Goal: Task Accomplishment & Management: Manage account settings

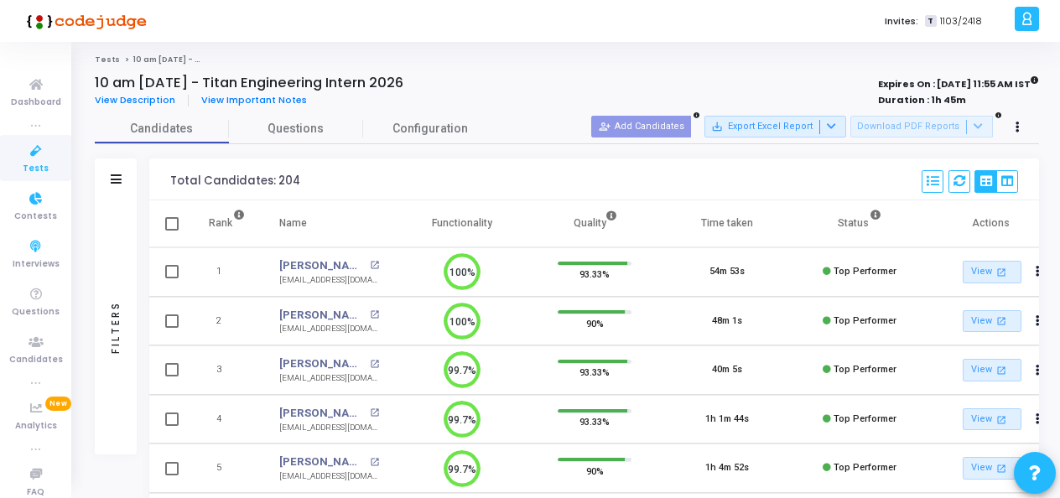
click at [32, 146] on icon at bounding box center [35, 151] width 35 height 21
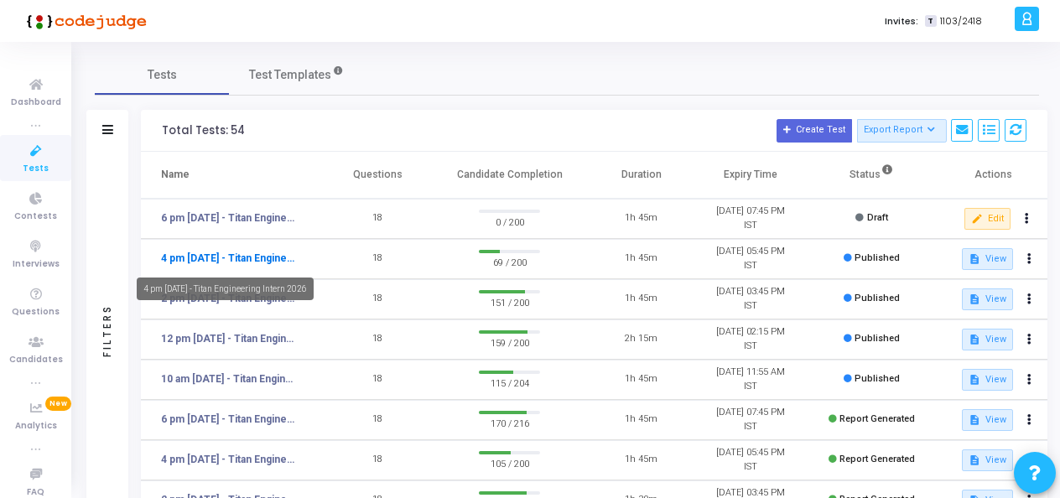
click at [238, 257] on link "4 pm [DATE] - Titan Engineering Intern 2026" at bounding box center [230, 258] width 138 height 15
click at [262, 256] on link "4 pm [DATE] - Titan Engineering Intern 2026" at bounding box center [230, 258] width 138 height 15
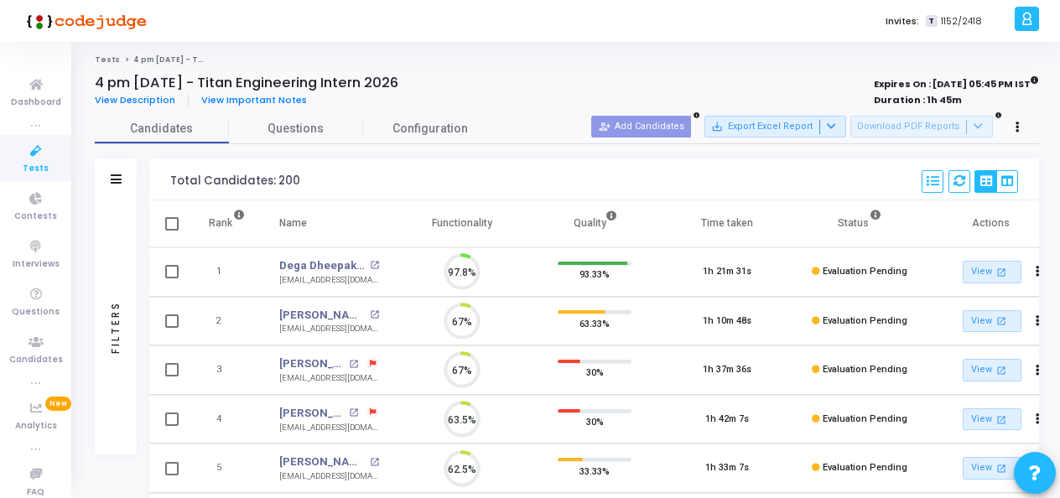
scroll to position [35, 42]
click at [119, 134] on span "Candidates" at bounding box center [162, 129] width 134 height 18
click at [23, 154] on icon at bounding box center [35, 151] width 35 height 21
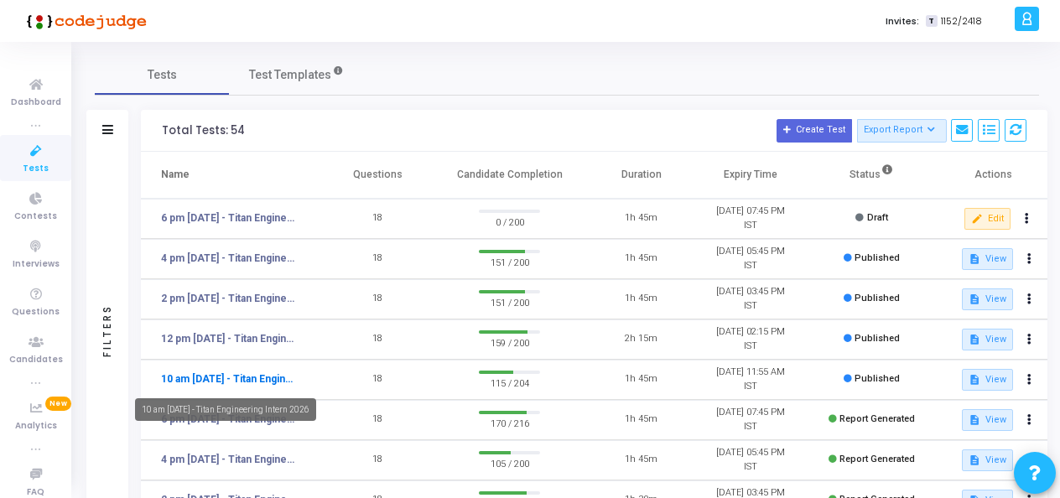
click at [221, 379] on link "10 am [DATE] - Titan Engineering Intern 2026" at bounding box center [230, 378] width 138 height 15
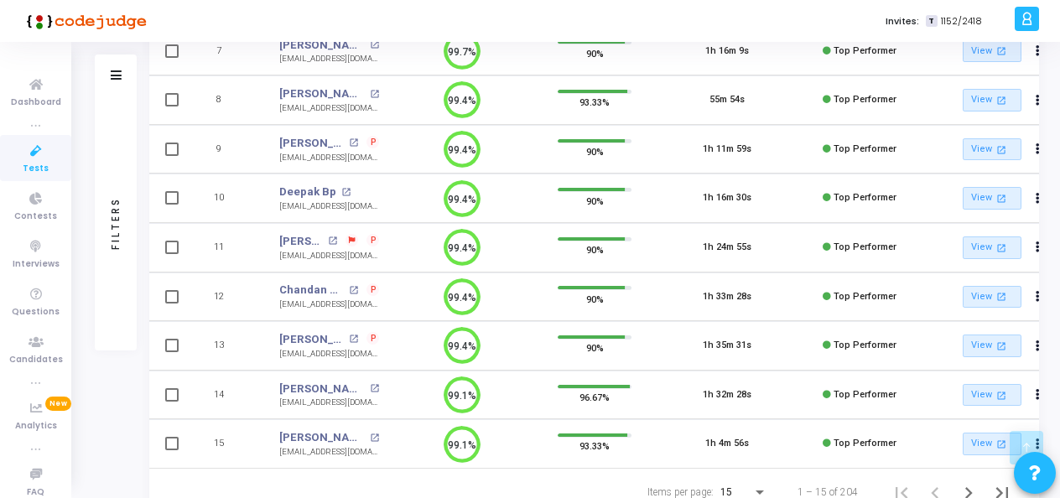
scroll to position [574, 0]
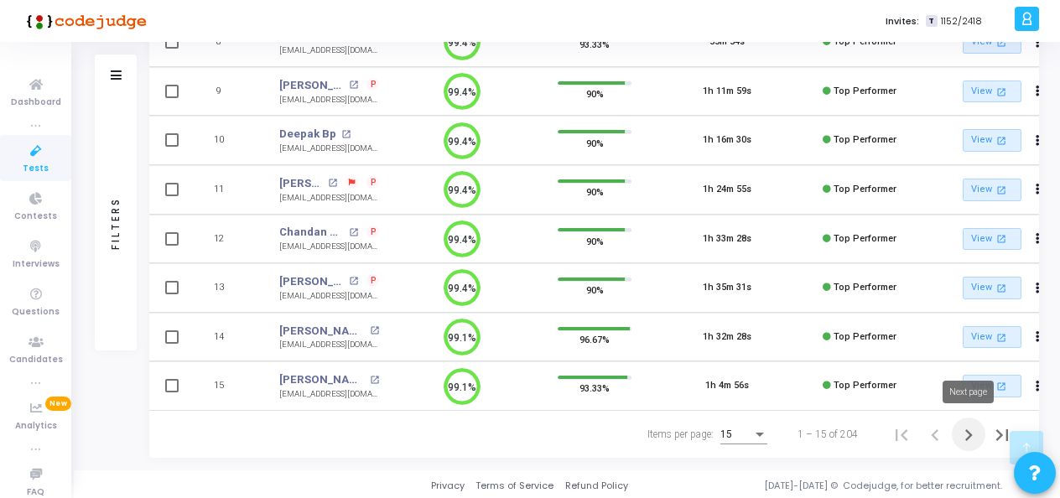
click at [968, 432] on icon "Next page" at bounding box center [968, 434] width 23 height 23
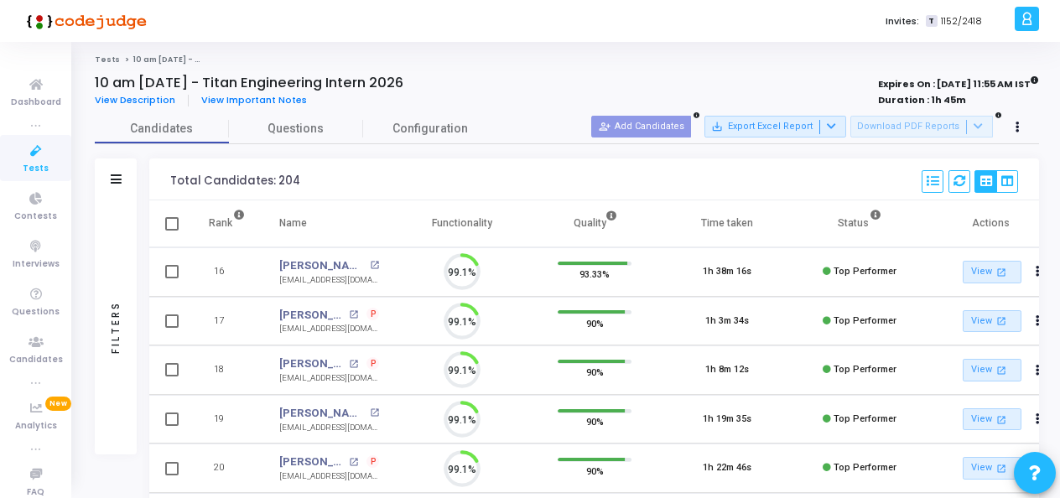
scroll to position [35, 42]
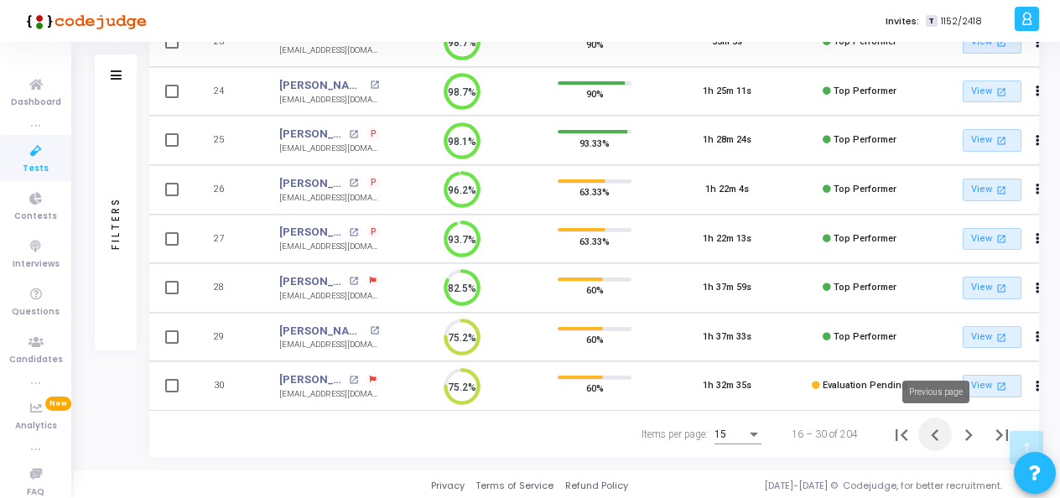
click at [939, 438] on icon "Previous page" at bounding box center [934, 434] width 23 height 23
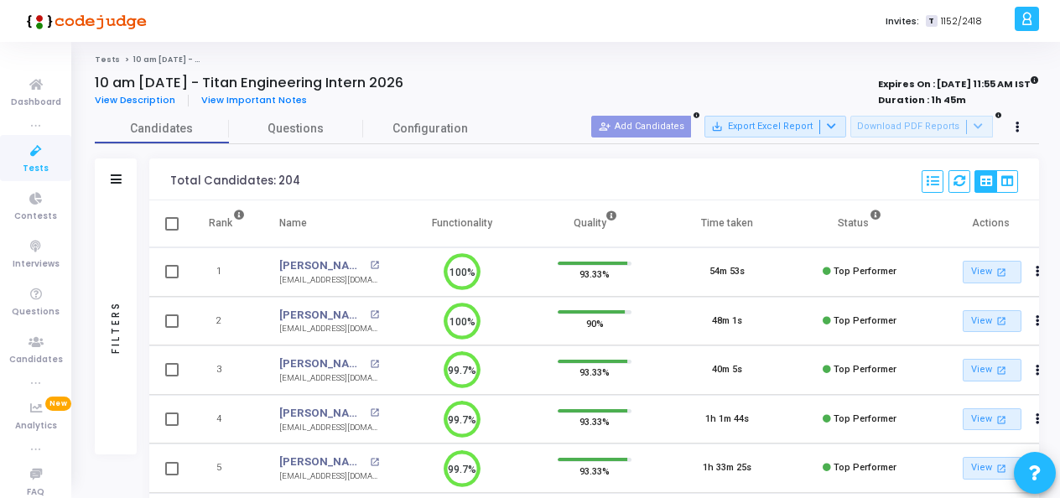
click at [30, 153] on icon at bounding box center [35, 151] width 35 height 21
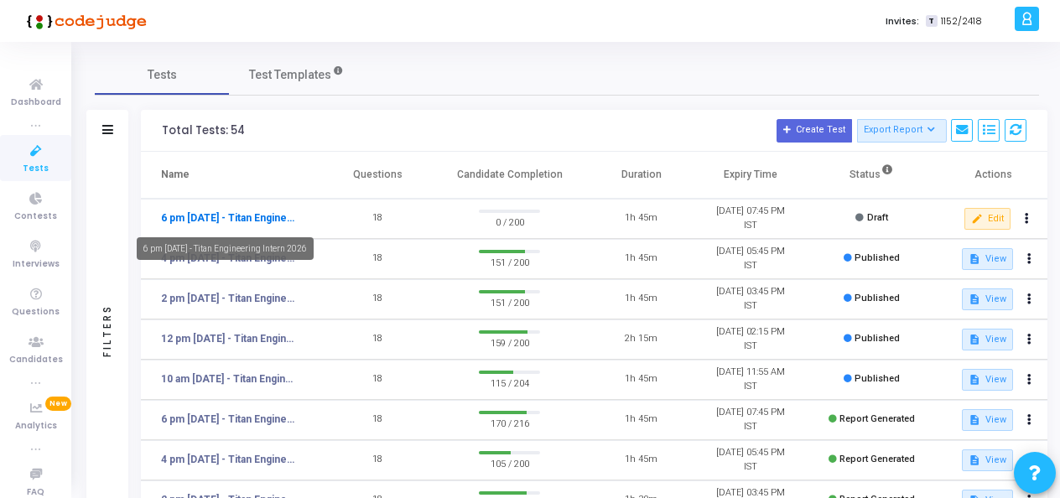
click at [256, 218] on link "6 pm [DATE] - Titan Engineering Intern 2026" at bounding box center [230, 217] width 138 height 15
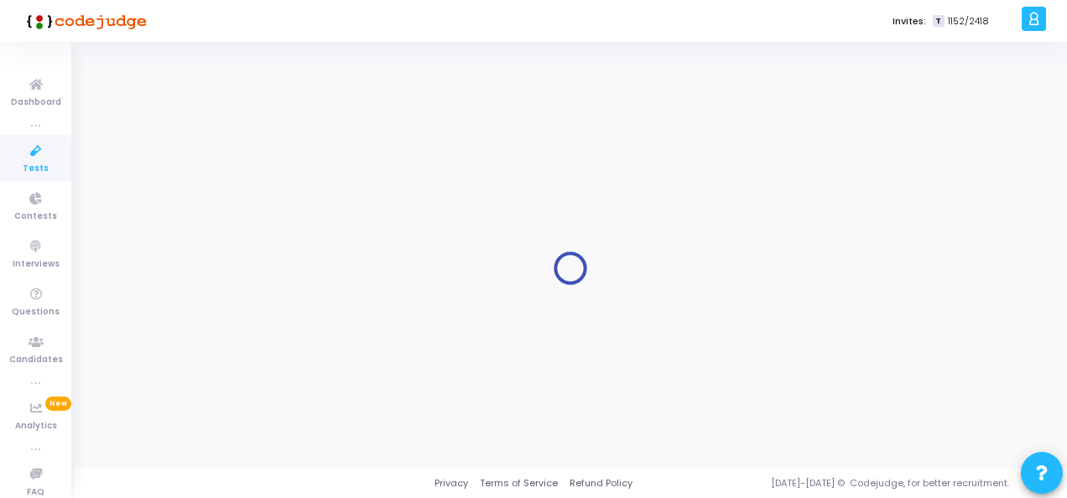
type input "6 pm [DATE] - Titan Engineering Intern 2026"
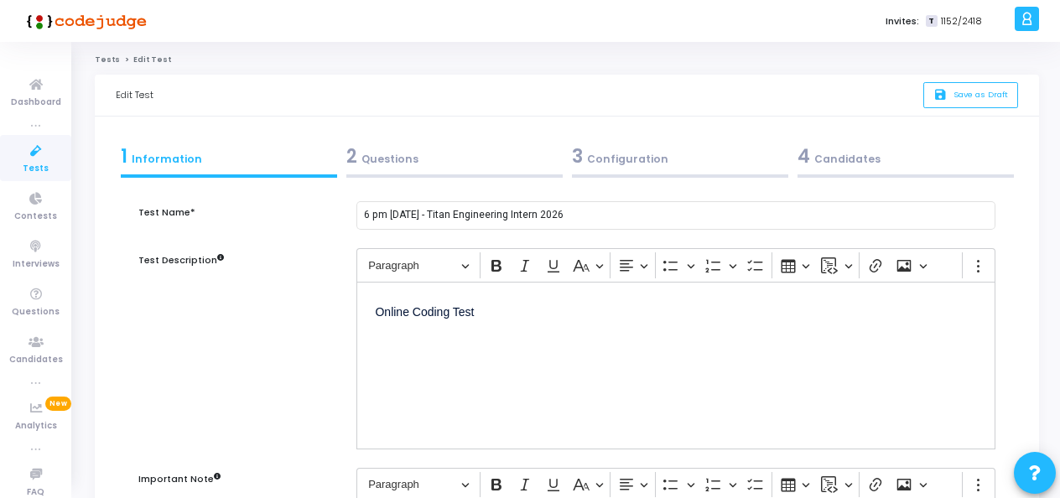
click at [418, 155] on div "2 Questions" at bounding box center [454, 157] width 216 height 28
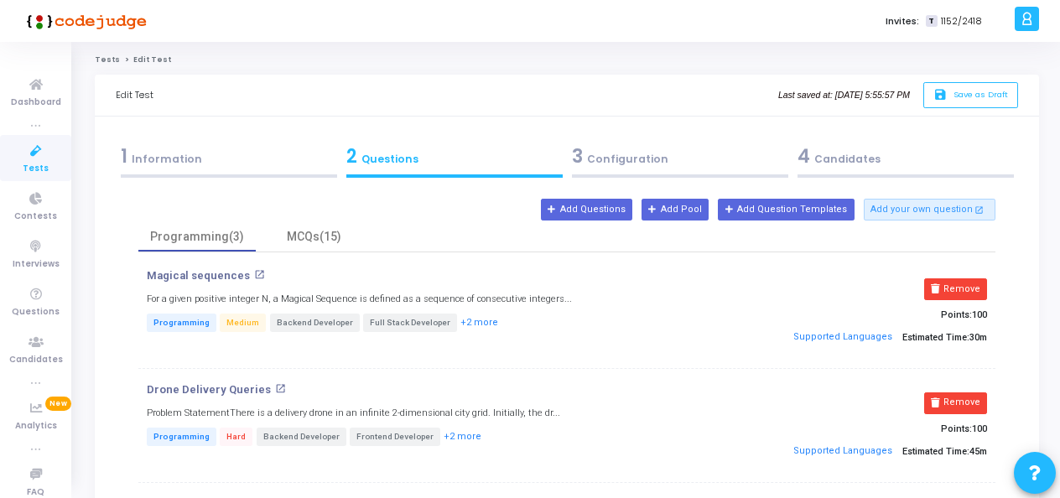
click at [607, 151] on div "3 Configuration" at bounding box center [680, 157] width 216 height 28
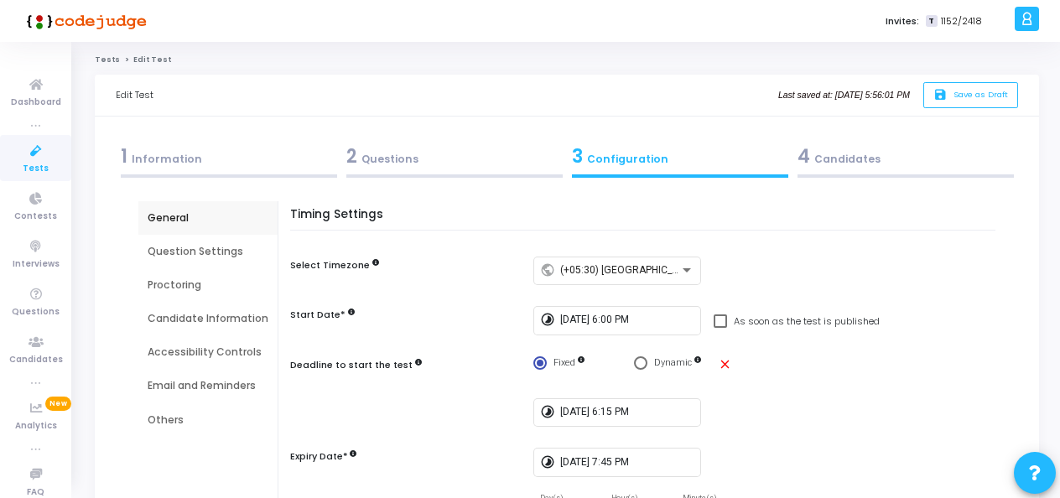
click at [839, 151] on div "4 Candidates" at bounding box center [905, 157] width 216 height 28
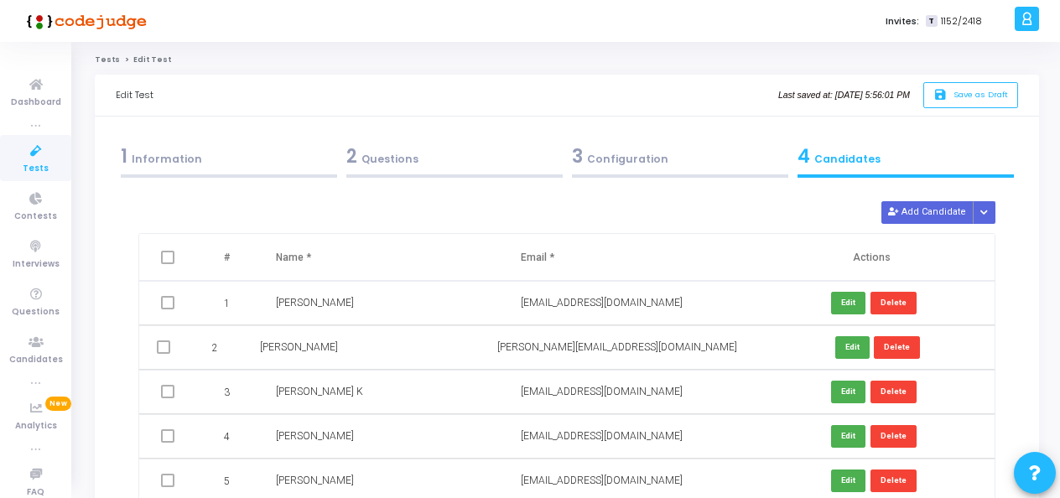
click at [391, 161] on div "2 Questions" at bounding box center [454, 157] width 216 height 28
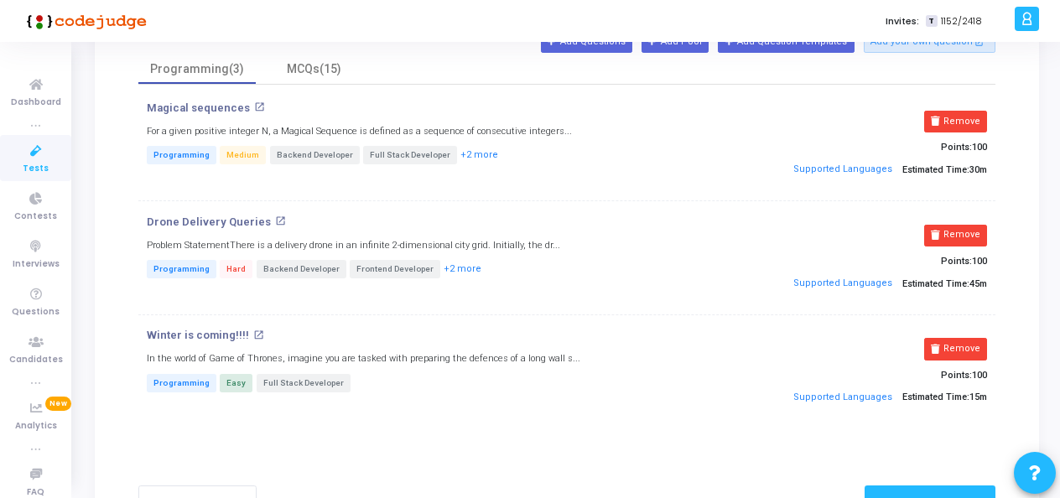
scroll to position [84, 0]
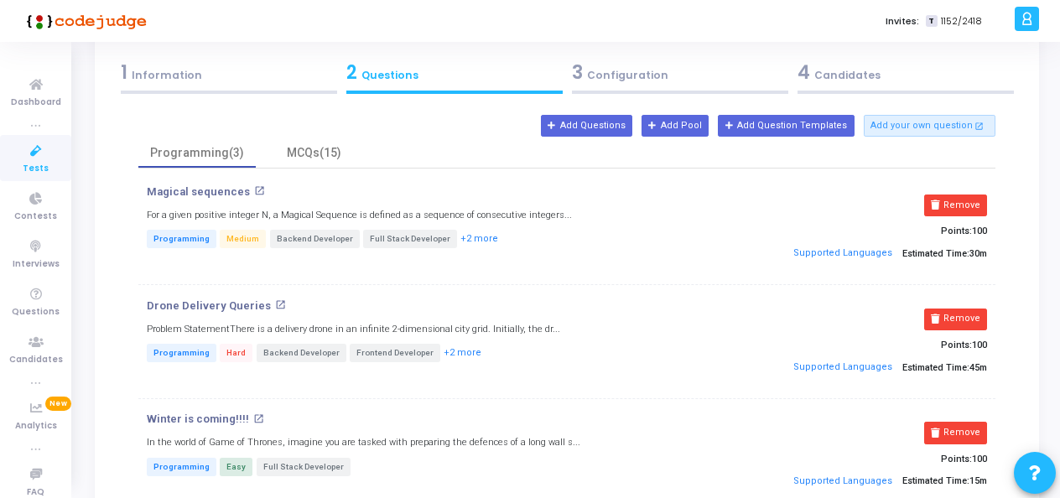
click at [575, 74] on span "3" at bounding box center [577, 73] width 11 height 26
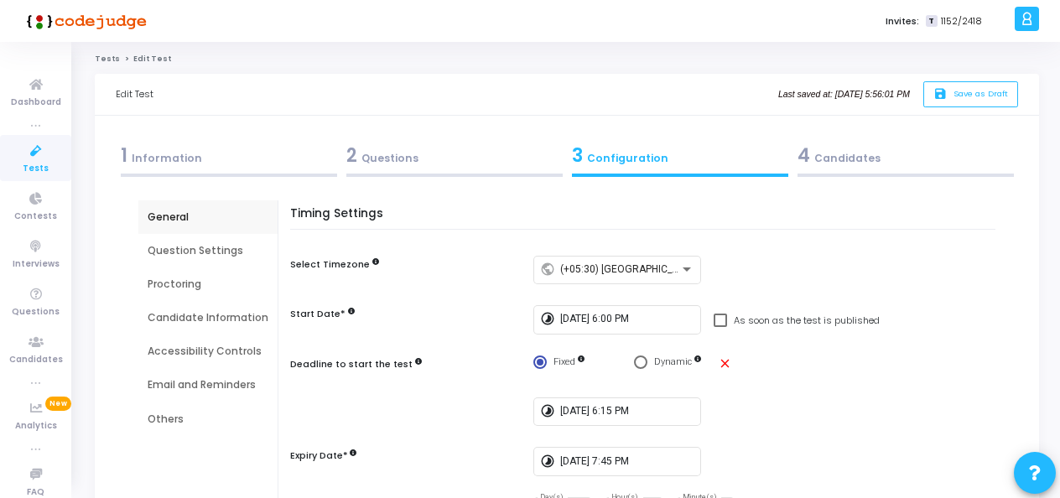
scroll to position [0, 0]
click at [852, 145] on div "4 Candidates" at bounding box center [905, 157] width 216 height 28
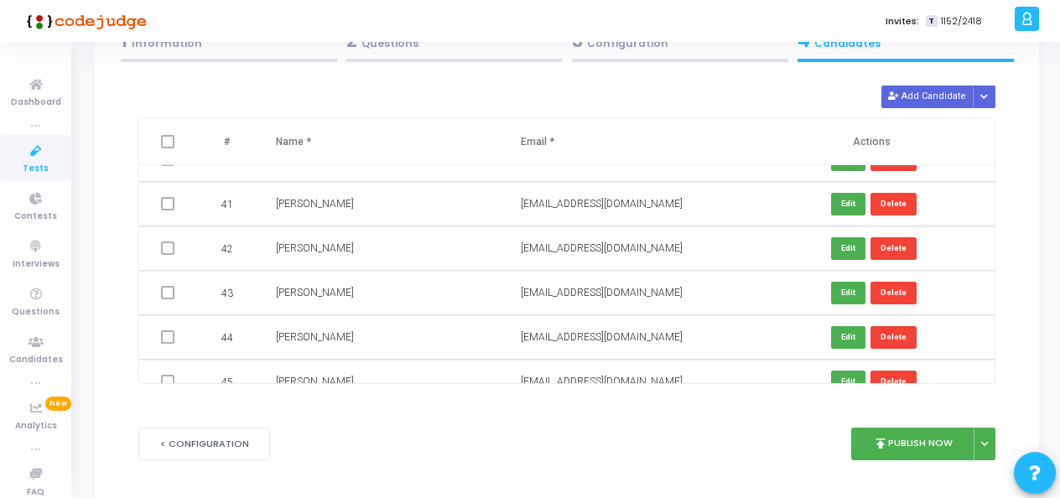
scroll to position [166, 0]
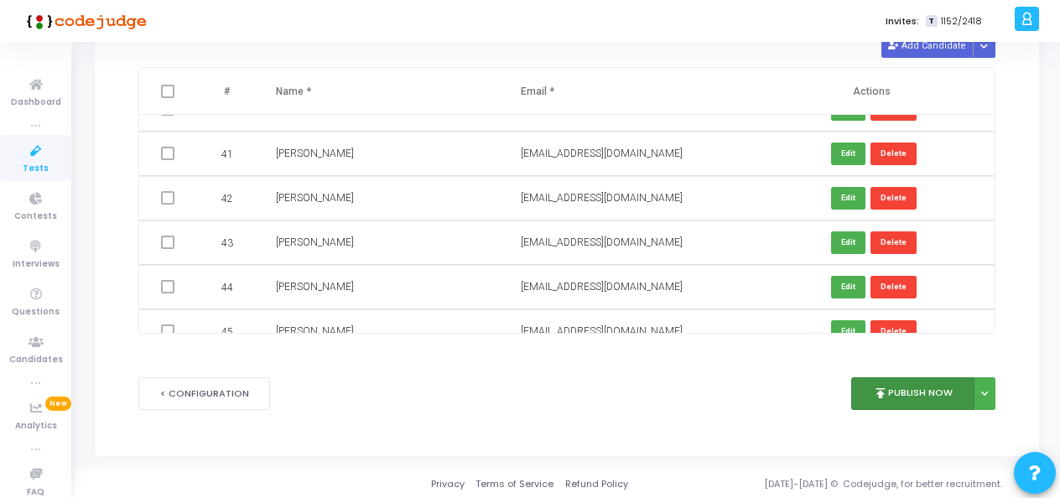
click at [919, 392] on button "publish Publish Now" at bounding box center [912, 393] width 123 height 33
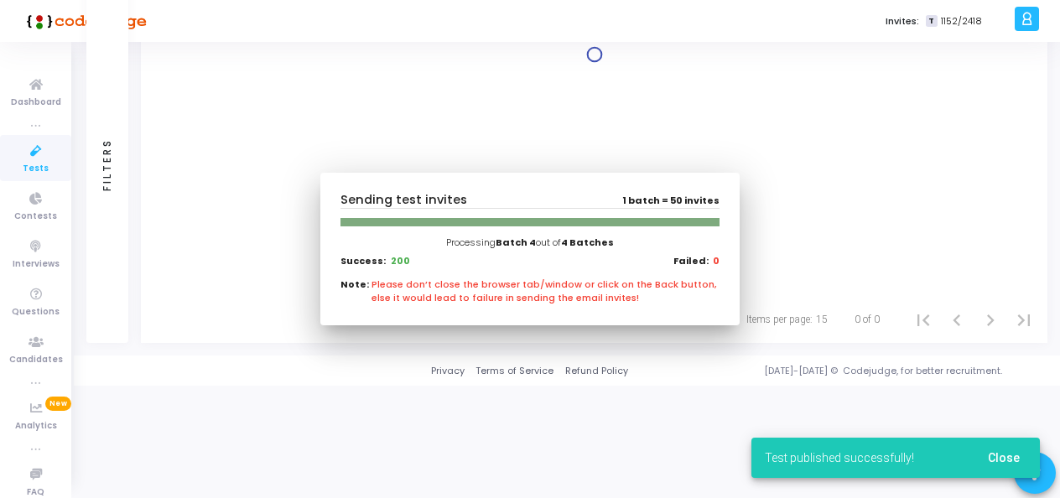
scroll to position [54, 0]
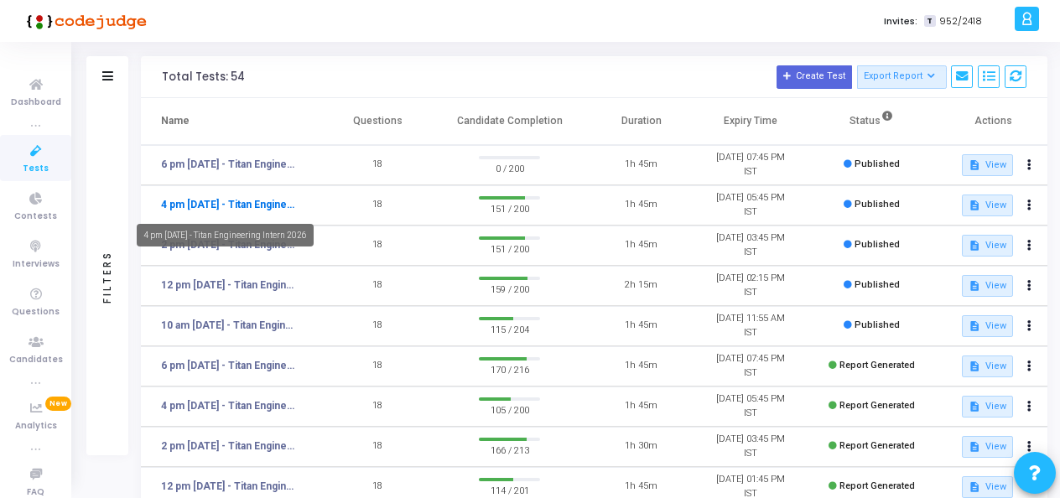
click at [232, 203] on link "4 pm [DATE] - Titan Engineering Intern 2026" at bounding box center [230, 204] width 138 height 15
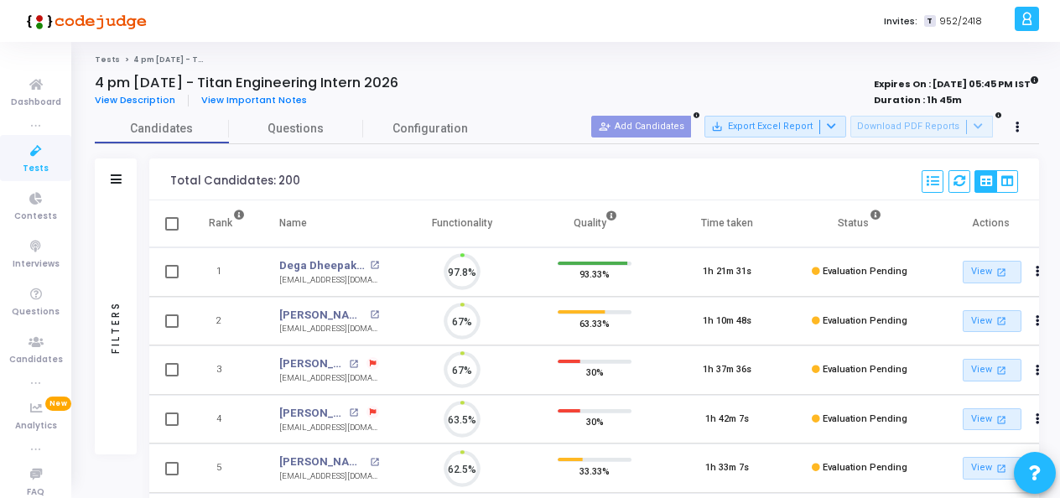
scroll to position [35, 42]
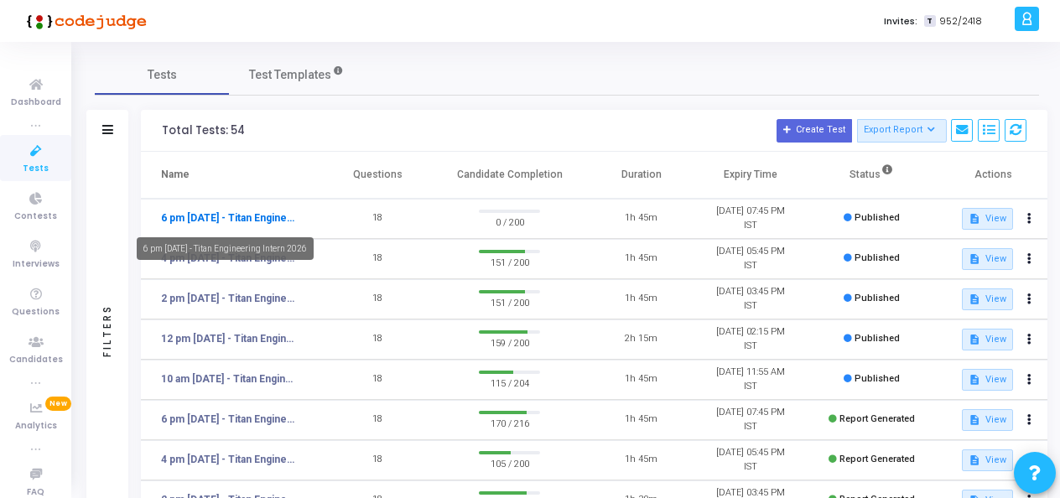
click at [249, 216] on link "6 pm [DATE] - Titan Engineering Intern 2026" at bounding box center [230, 217] width 138 height 15
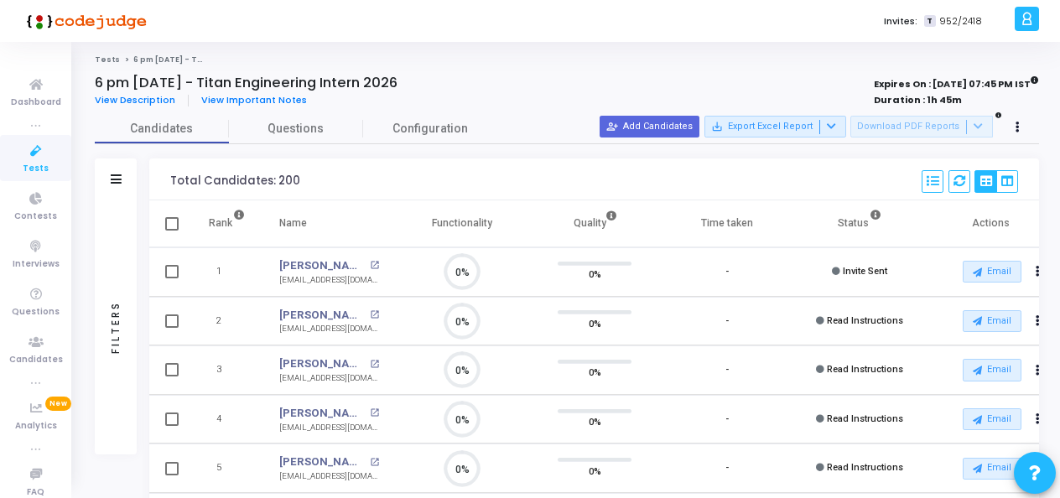
scroll to position [35, 42]
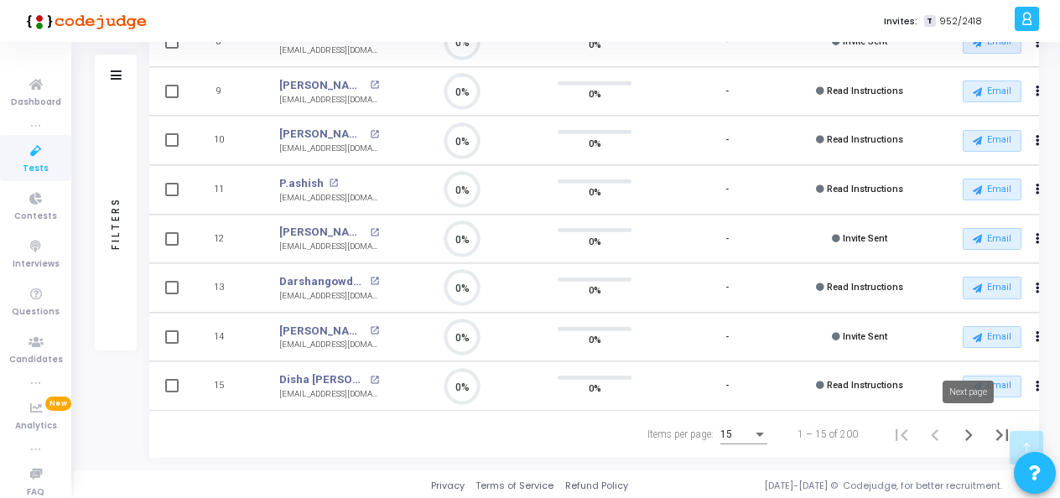
click at [967, 434] on icon "Next page" at bounding box center [969, 435] width 8 height 12
click at [971, 426] on icon "Next page" at bounding box center [968, 434] width 23 height 23
click at [995, 432] on icon "Last page" at bounding box center [1001, 434] width 23 height 23
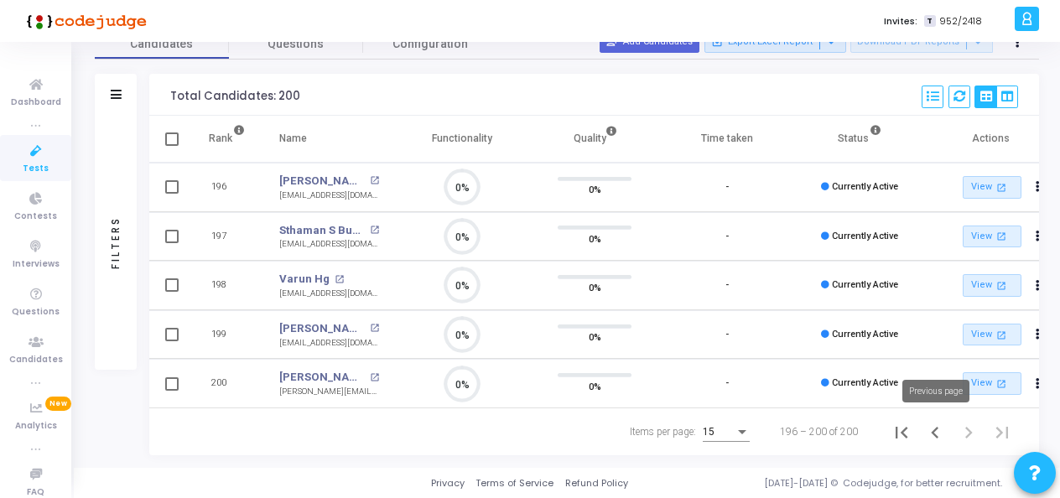
click at [941, 429] on icon "Previous page" at bounding box center [934, 432] width 23 height 23
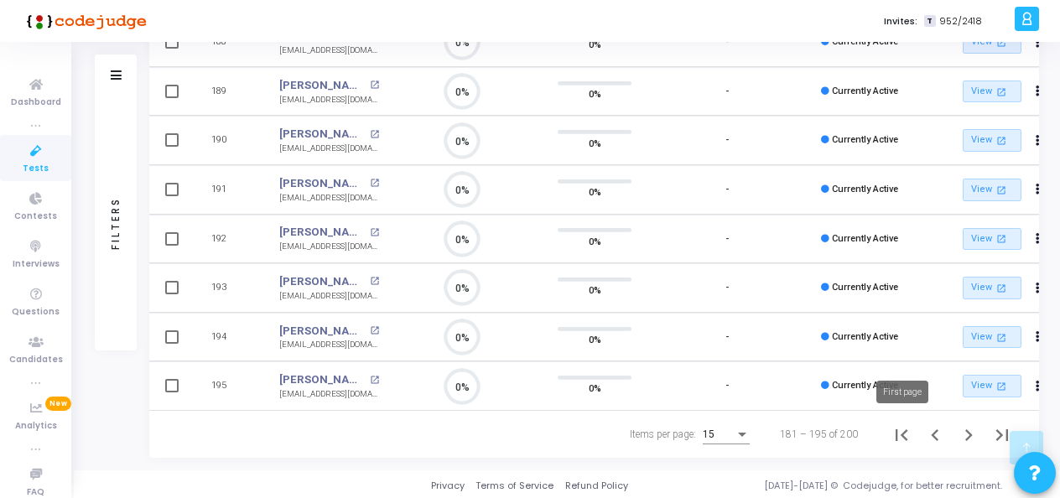
click at [899, 430] on icon "First page" at bounding box center [901, 434] width 23 height 23
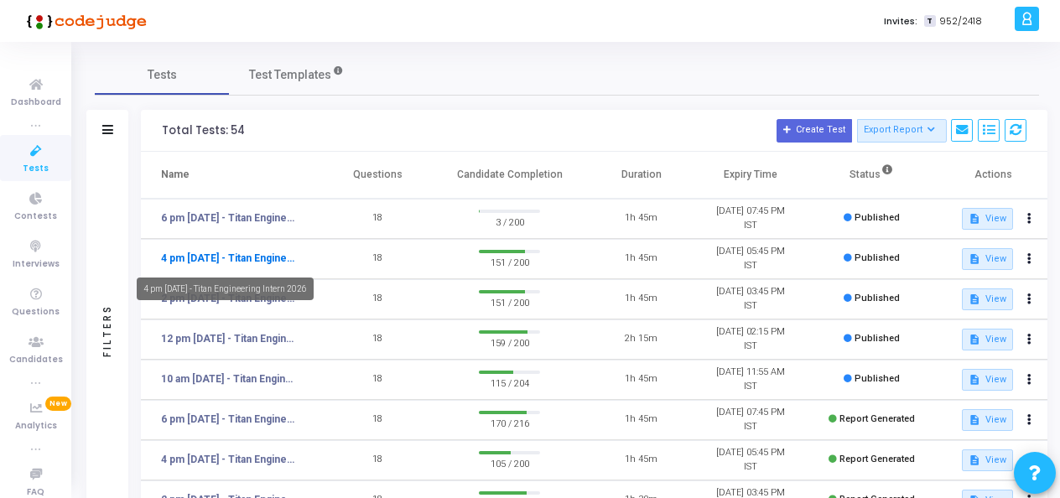
click at [275, 255] on link "4 pm [DATE] - Titan Engineering Intern 2026" at bounding box center [230, 258] width 138 height 15
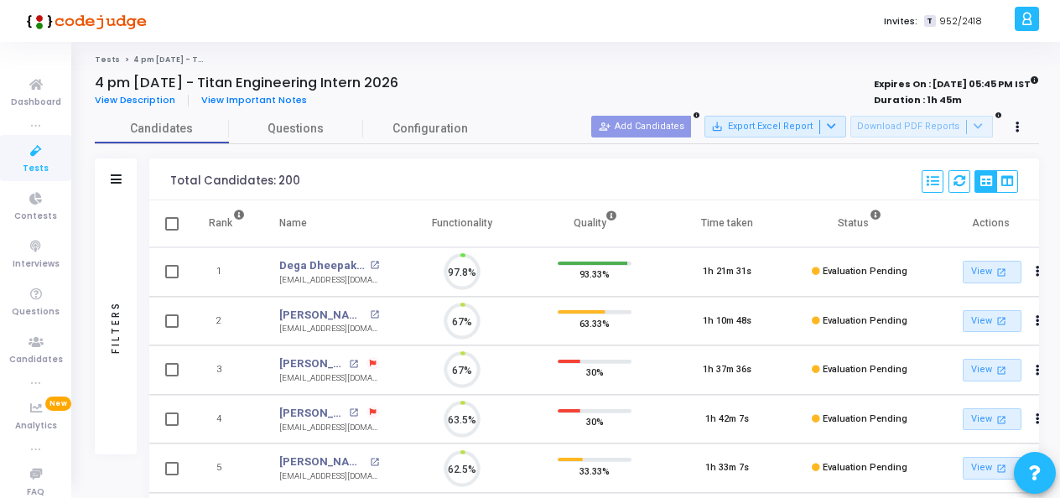
scroll to position [35, 42]
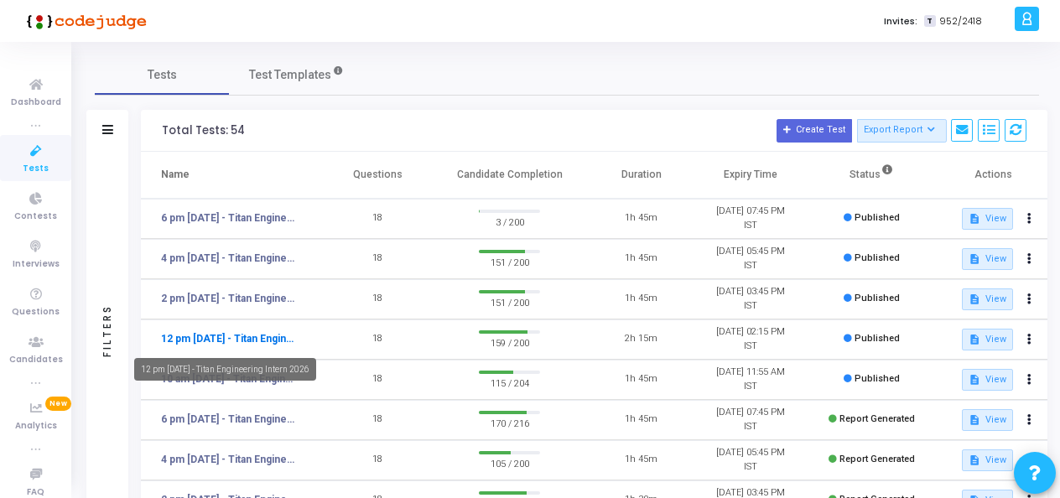
click at [275, 339] on link "12 pm [DATE] - Titan Engineering Intern 2026" at bounding box center [230, 338] width 138 height 15
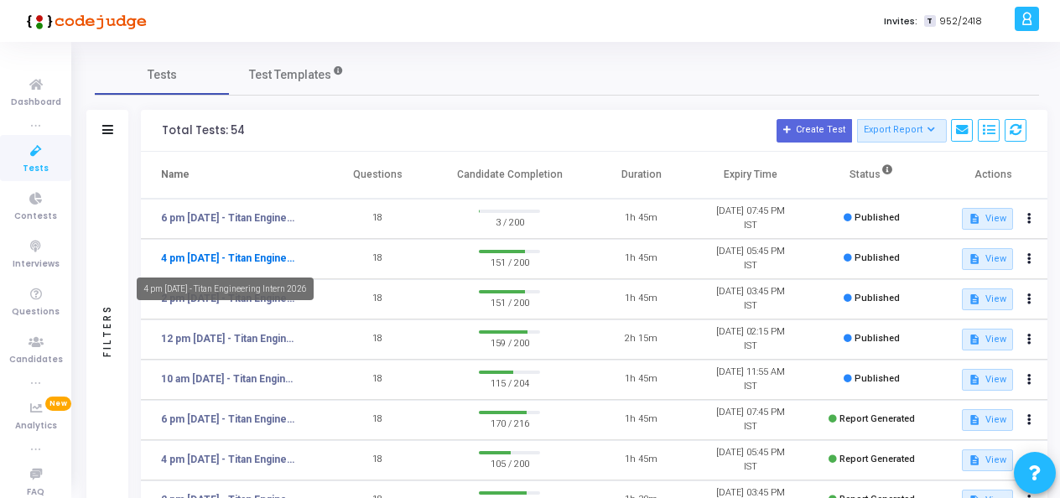
click at [252, 255] on link "4 pm [DATE] - Titan Engineering Intern 2026" at bounding box center [230, 258] width 138 height 15
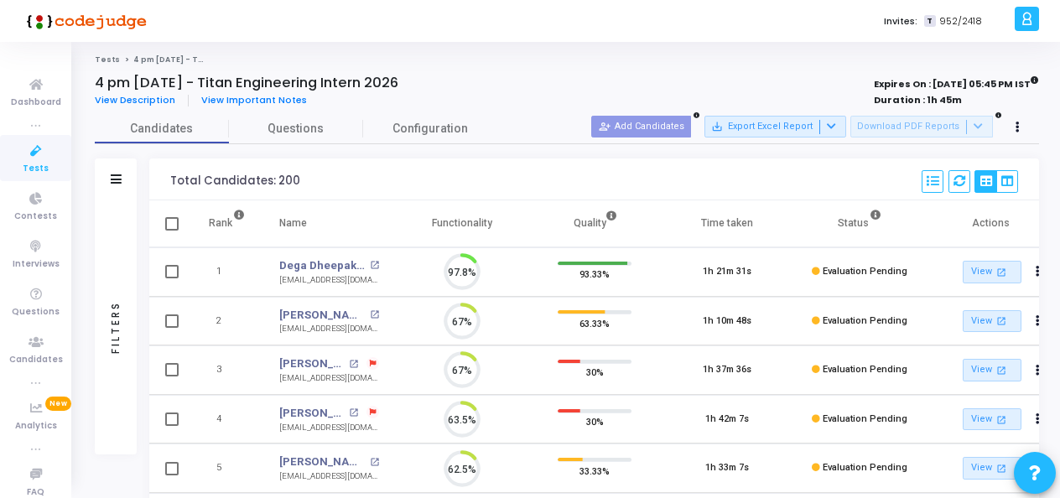
scroll to position [35, 42]
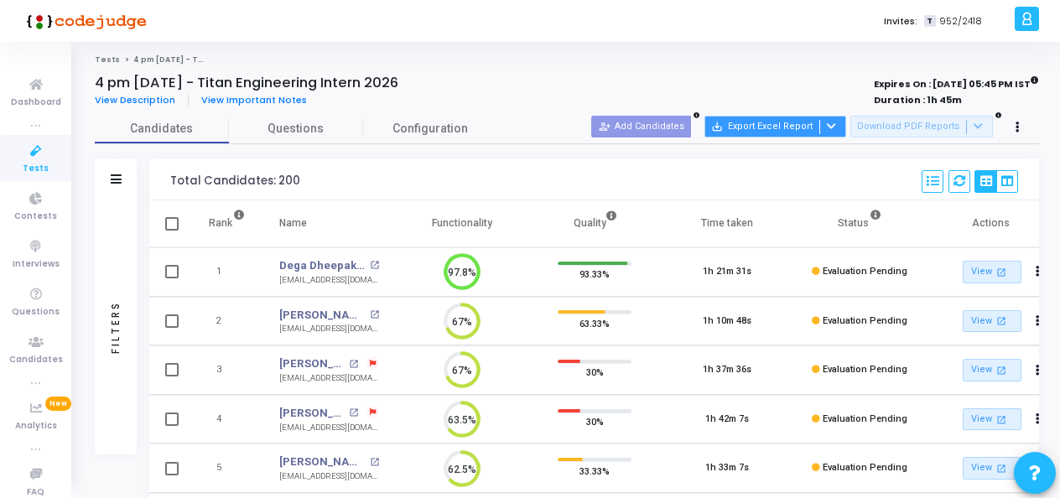
click at [805, 128] on button "save_alt Export Excel Report" at bounding box center [775, 127] width 142 height 22
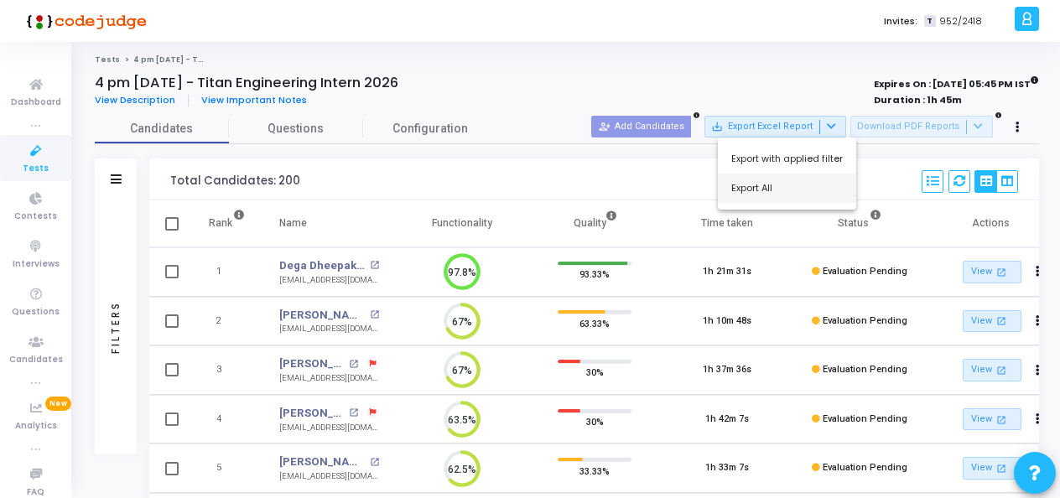
click at [766, 191] on button "Export All" at bounding box center [787, 188] width 138 height 29
